Goal: Navigation & Orientation: Find specific page/section

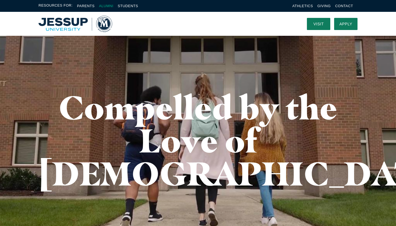
click at [106, 6] on link "Alumni" at bounding box center [106, 6] width 14 height 4
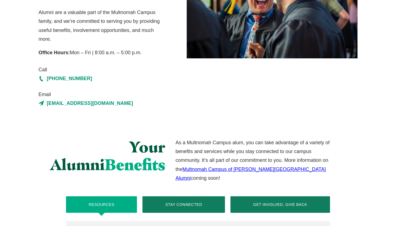
scroll to position [293, 0]
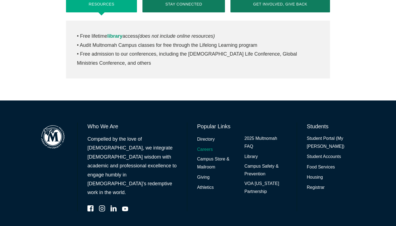
click at [209, 146] on link "Careers" at bounding box center [205, 150] width 16 height 8
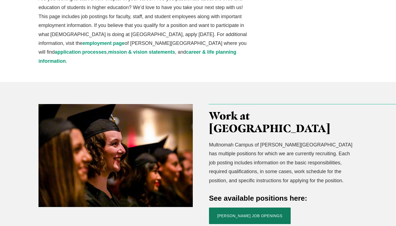
scroll to position [179, 0]
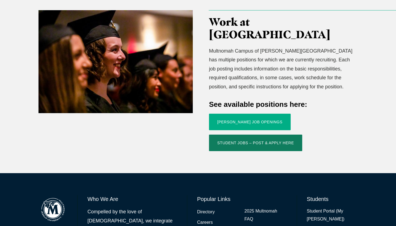
click at [229, 114] on link "Jessup Job Openings" at bounding box center [250, 122] width 82 height 17
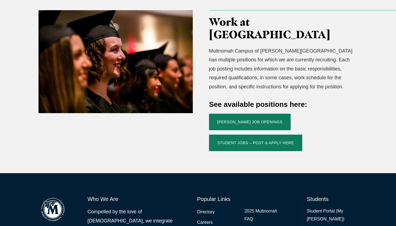
scroll to position [239, 0]
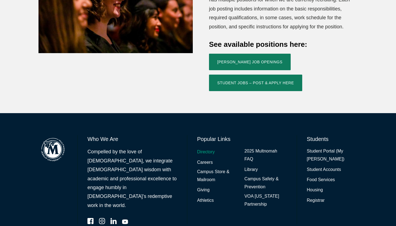
click at [211, 148] on link "Directory" at bounding box center [206, 152] width 18 height 8
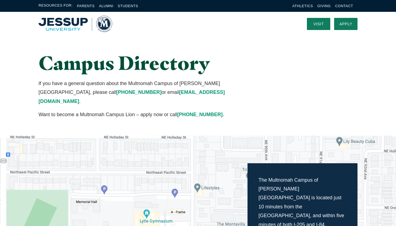
click at [79, 17] on img "Home" at bounding box center [76, 24] width 74 height 17
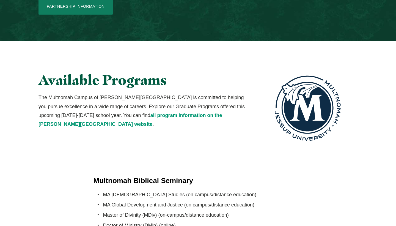
scroll to position [965, 0]
